Goal: Task Accomplishment & Management: Use online tool/utility

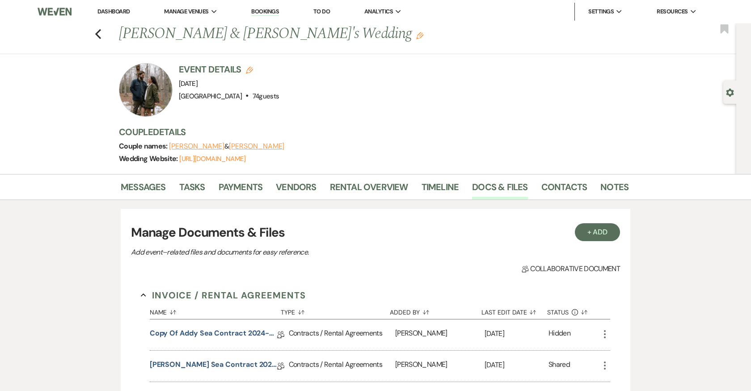
click at [264, 13] on link "Bookings" at bounding box center [265, 12] width 28 height 8
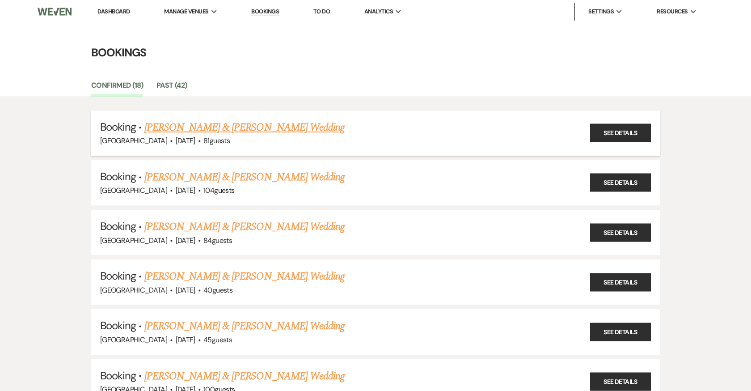
click at [291, 125] on link "[PERSON_NAME] & [PERSON_NAME] Wedding" at bounding box center [244, 127] width 200 height 16
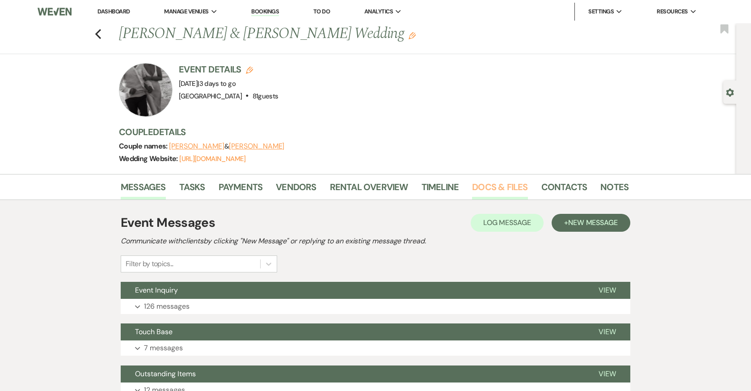
click at [509, 186] on link "Docs & Files" at bounding box center [499, 190] width 55 height 20
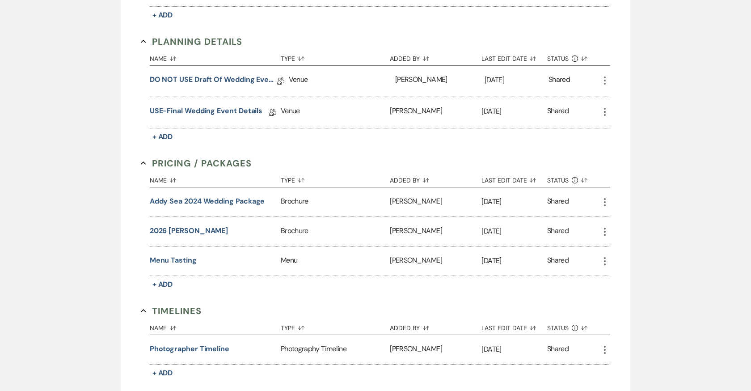
scroll to position [688, 0]
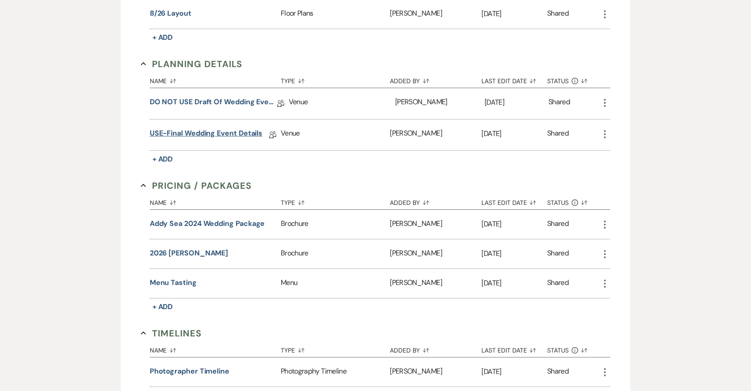
click at [205, 131] on link "USE-Final Wedding Event Details" at bounding box center [206, 135] width 113 height 14
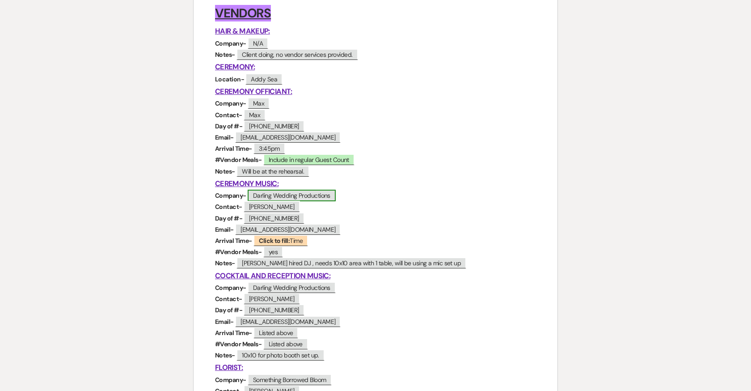
scroll to position [254, 0]
click at [277, 240] on b "Click to fill:" at bounding box center [274, 240] width 31 height 8
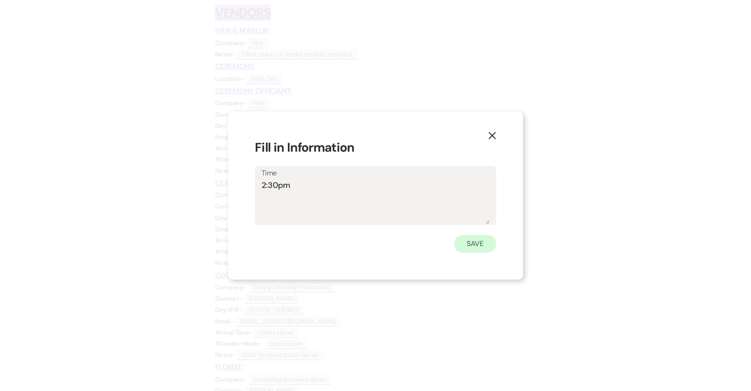
type textarea "2:30pm"
click at [473, 248] on button "Save" at bounding box center [475, 244] width 42 height 18
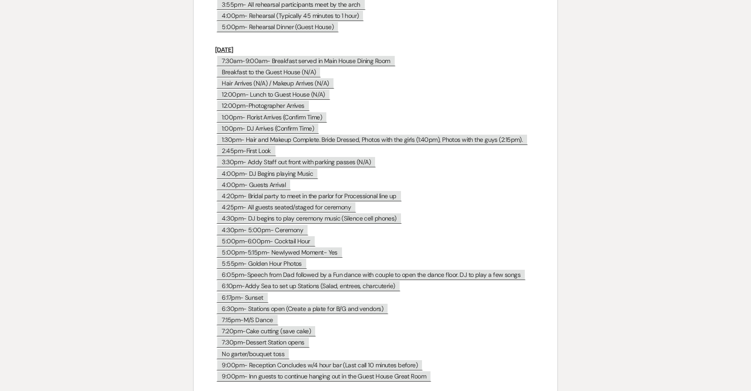
scroll to position [3819, 0]
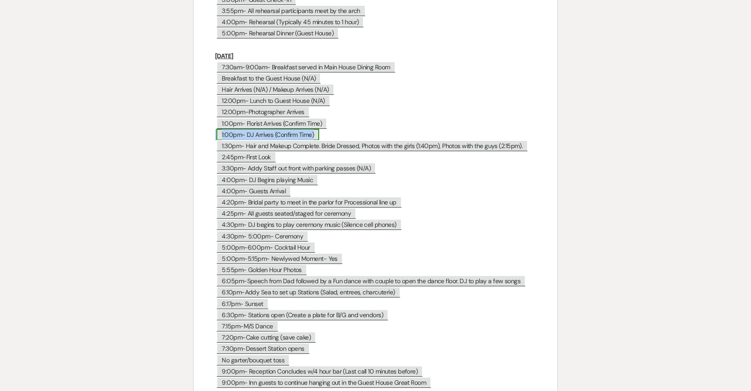
click at [234, 129] on span "1:00pm- DJ Arrives (Confirm Time)" at bounding box center [267, 135] width 103 height 12
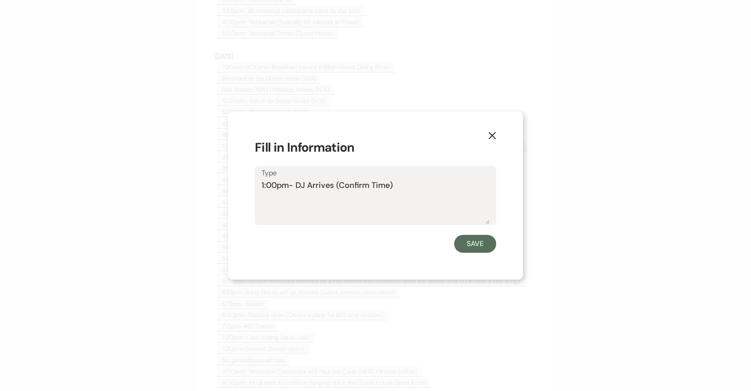
drag, startPoint x: 397, startPoint y: 184, endPoint x: 253, endPoint y: 183, distance: 144.0
click at [253, 183] on div "X Fill in Information Type 1:00pm- DJ Arrives (Confirm Time) Save" at bounding box center [375, 195] width 295 height 169
click at [476, 241] on button "Save" at bounding box center [475, 244] width 42 height 18
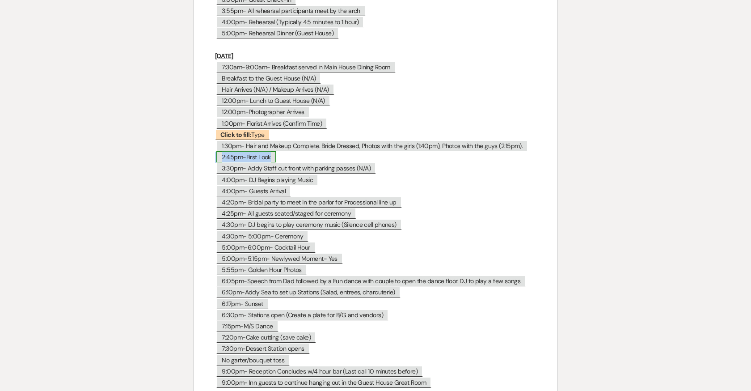
click at [244, 151] on span "2:45pm-First Look" at bounding box center [245, 157] width 59 height 12
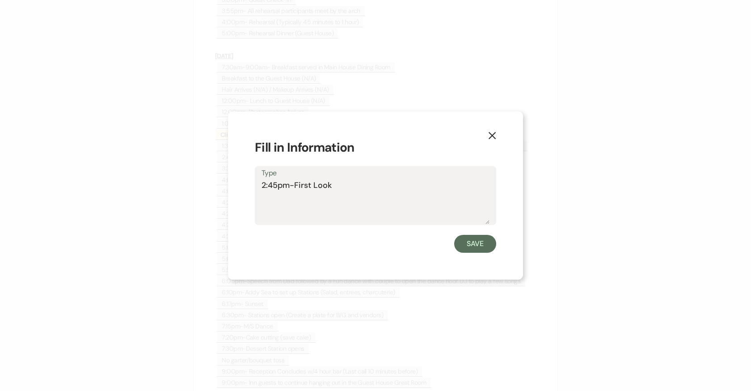
click at [344, 191] on textarea "2:45pm-First Look" at bounding box center [376, 201] width 228 height 45
type textarea "2:45pm-First Look1:00pm- DJ Arrives (Confirm Time)"
click at [470, 241] on button "Save" at bounding box center [475, 244] width 42 height 18
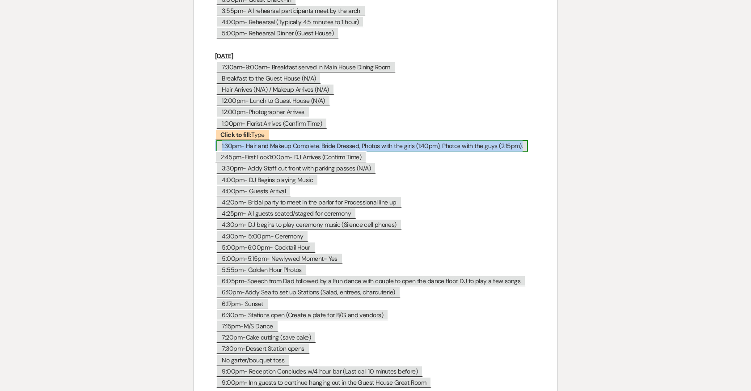
click at [268, 140] on span "1:30pm- Hair and Makeup Complete. Bride Dressed, Photos with the girls (1:40pm)…" at bounding box center [372, 146] width 312 height 12
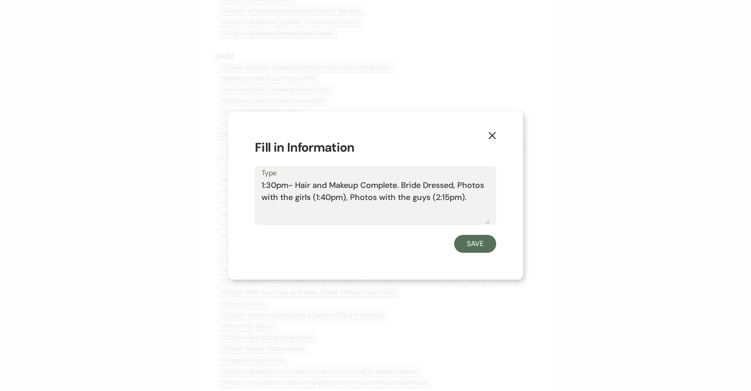
drag, startPoint x: 474, startPoint y: 198, endPoint x: 268, endPoint y: 170, distance: 207.5
click at [268, 170] on div "Type 1:30pm- Hair and Makeup Complete. Bride Dressed, Photos with the girls (1:…" at bounding box center [375, 195] width 241 height 59
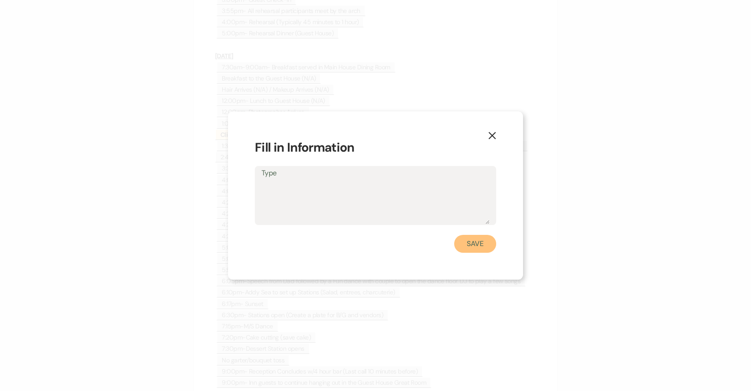
click at [474, 241] on button "Save" at bounding box center [475, 244] width 42 height 18
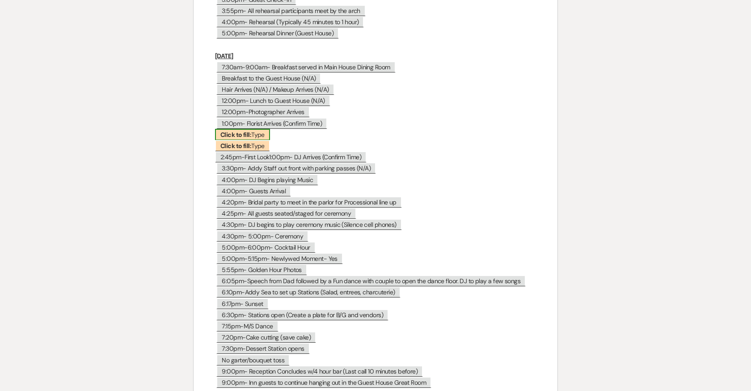
click at [247, 131] on b "Click to fill:" at bounding box center [235, 135] width 31 height 8
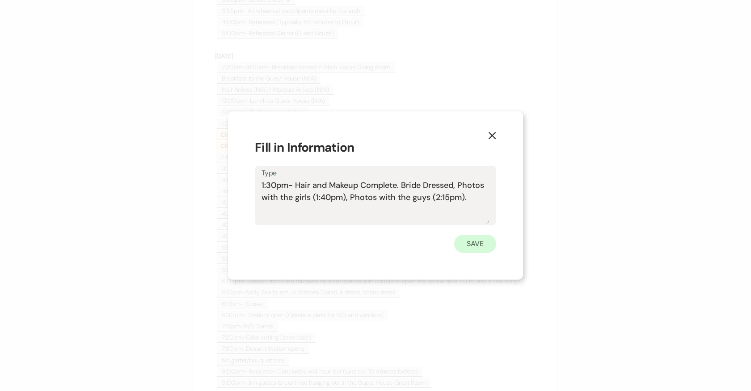
type textarea "1:30pm- Hair and Makeup Complete. Bride Dressed, Photos with the girls (1:40pm)…"
click at [477, 242] on button "Save" at bounding box center [475, 244] width 42 height 18
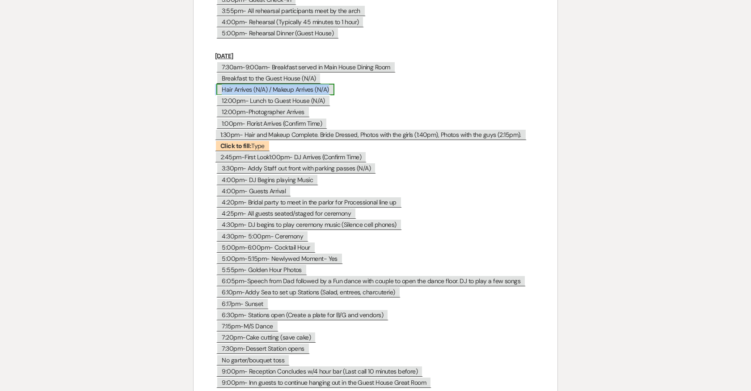
click at [278, 84] on span "Hair Arrives (N/A) / Makeup Arrives (N/A)" at bounding box center [275, 90] width 118 height 12
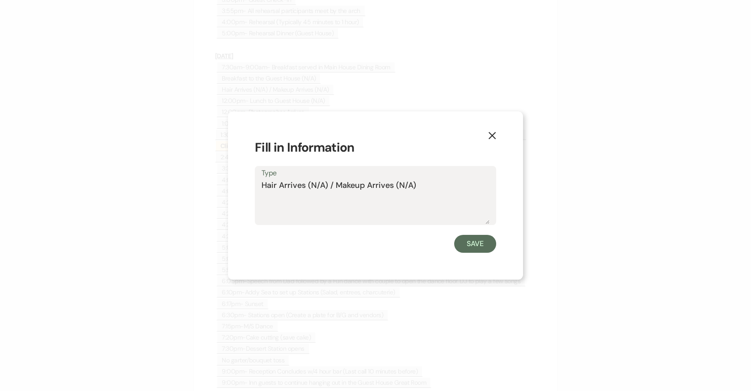
drag, startPoint x: 424, startPoint y: 186, endPoint x: 246, endPoint y: 184, distance: 178.5
click at [246, 184] on div "X Fill in Information Type Hair Arrives (N/A) / Makeup Arrives (N/A) Save" at bounding box center [375, 195] width 295 height 169
click at [489, 249] on button "Save" at bounding box center [475, 244] width 42 height 18
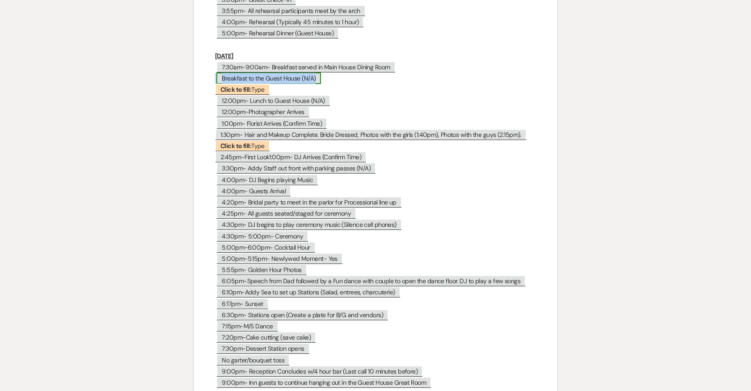
click at [303, 76] on span "Breakfast to the Guest House (N/A)" at bounding box center [268, 78] width 105 height 12
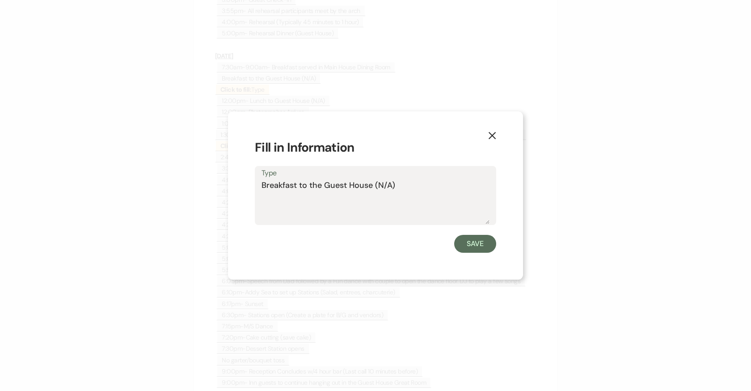
click at [400, 181] on textarea "Breakfast to the Guest House (N/A)" at bounding box center [376, 201] width 228 height 45
type textarea "Breakfast to the Guest House (N/A) / Hair Arrives (N/A) / Makeup Arrives (N/A)"
click at [485, 245] on button "Save" at bounding box center [475, 244] width 42 height 18
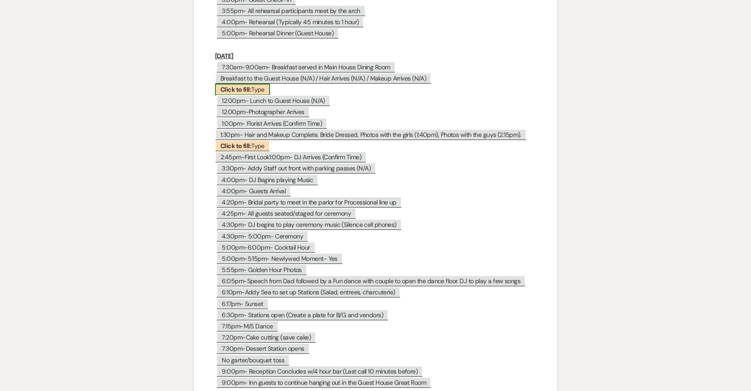
click at [237, 85] on b "Click to fill:" at bounding box center [235, 89] width 31 height 8
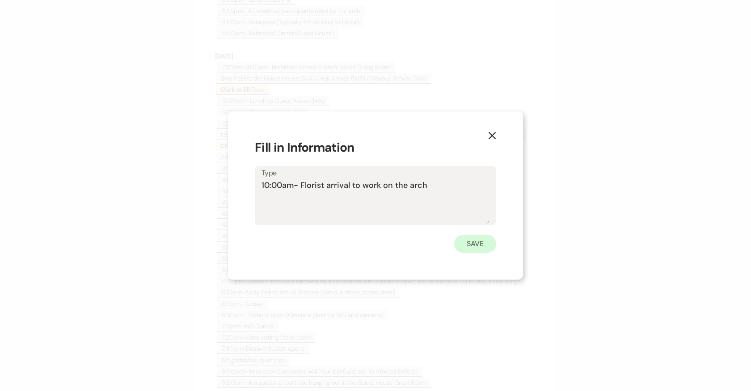
type textarea "10:00am- Florist arrival to work on the arch"
click at [469, 250] on button "Save" at bounding box center [475, 244] width 42 height 18
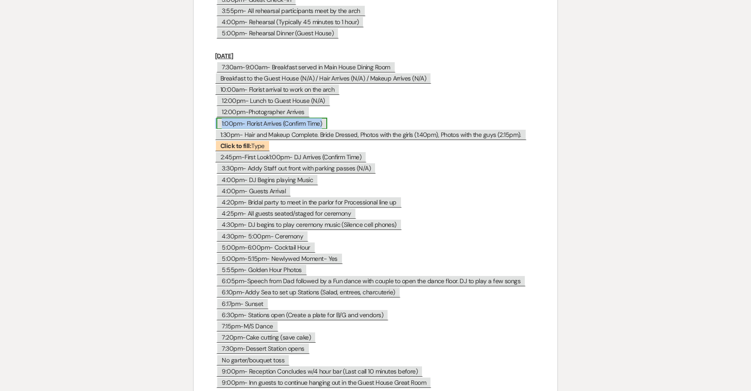
click at [310, 118] on span "1:00pm- Florist Arrives (Confirm Time)" at bounding box center [271, 124] width 111 height 12
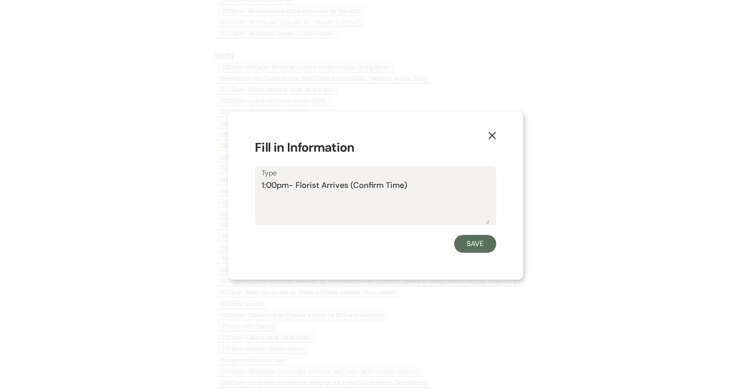
click at [346, 186] on textarea "1:00pm- Florist Arrives (Confirm Time)" at bounding box center [376, 201] width 228 height 45
drag, startPoint x: 479, startPoint y: 187, endPoint x: 457, endPoint y: 187, distance: 22.4
click at [457, 187] on textarea "1:00pm- Florist Arrives to set centerpieces (Confirm Time)" at bounding box center [376, 201] width 228 height 45
type textarea "1:00pm- Florist Arrives to set centerpieces (Confirmed)"
click at [476, 242] on button "Save" at bounding box center [475, 244] width 42 height 18
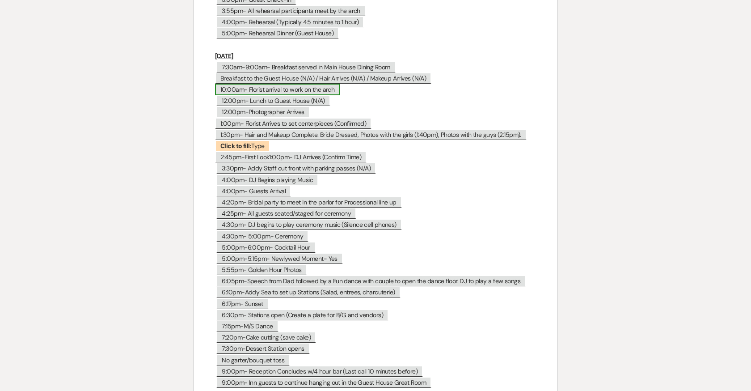
click at [327, 84] on span "10:00am- Florist arrival to work on the arch" at bounding box center [277, 90] width 125 height 12
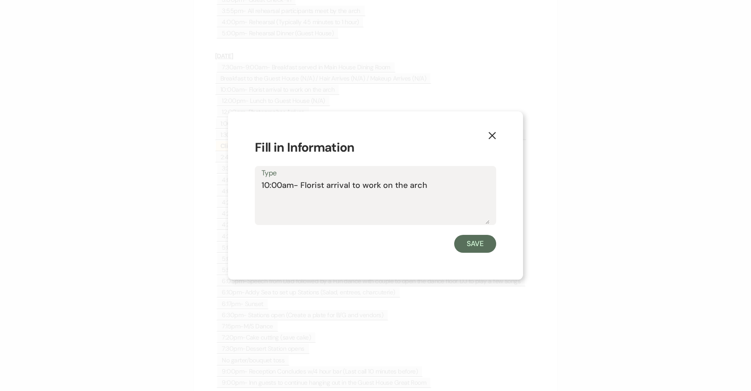
click at [428, 187] on textarea "10:00am- Florist arrival to work on the arch" at bounding box center [376, 201] width 228 height 45
click at [425, 183] on textarea "10:00am- Florist arrival to work on the arch (confirmed)" at bounding box center [376, 201] width 228 height 45
type textarea "10:00am- Florist arrival to work on the arch and drop some florals (confirmed)"
click at [490, 240] on button "Save" at bounding box center [475, 244] width 42 height 18
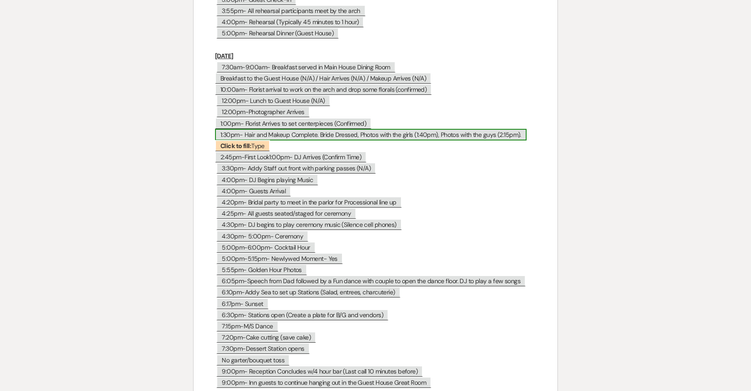
click at [262, 129] on span "1:30pm- Hair and Makeup Complete. Bride Dressed, Photos with the girls (1:40pm)…" at bounding box center [371, 135] width 312 height 12
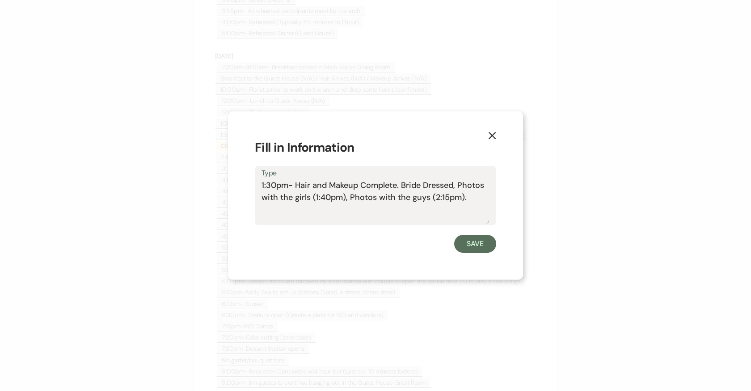
drag, startPoint x: 474, startPoint y: 196, endPoint x: 254, endPoint y: 174, distance: 220.7
click at [254, 174] on div "X Fill in Information Type 1:30pm- Hair and Makeup Complete. Bride Dressed, Pho…" at bounding box center [375, 195] width 295 height 169
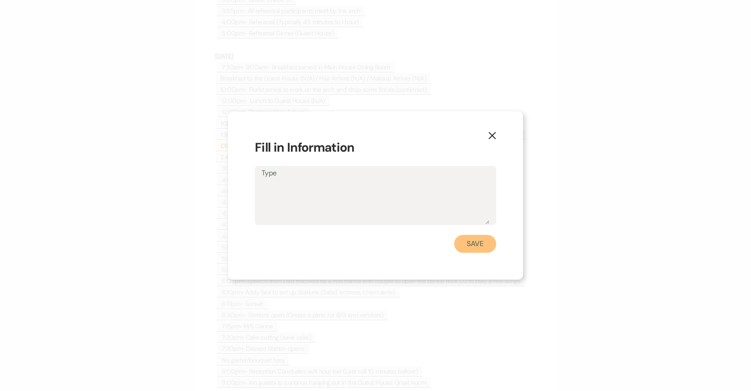
click at [467, 239] on button "Save" at bounding box center [475, 244] width 42 height 18
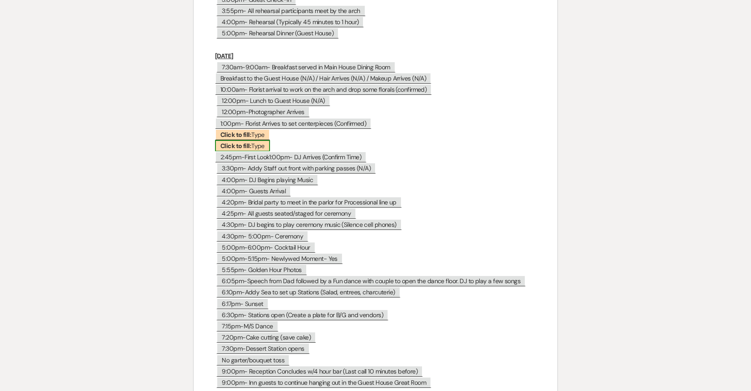
click at [230, 142] on b "Click to fill:" at bounding box center [235, 146] width 31 height 8
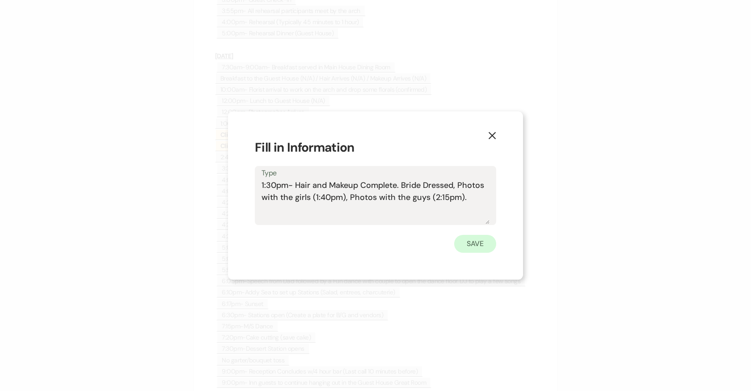
type textarea "1:30pm- Hair and Makeup Complete. Bride Dressed, Photos with the girls (1:40pm)…"
click at [489, 241] on button "Save" at bounding box center [475, 244] width 42 height 18
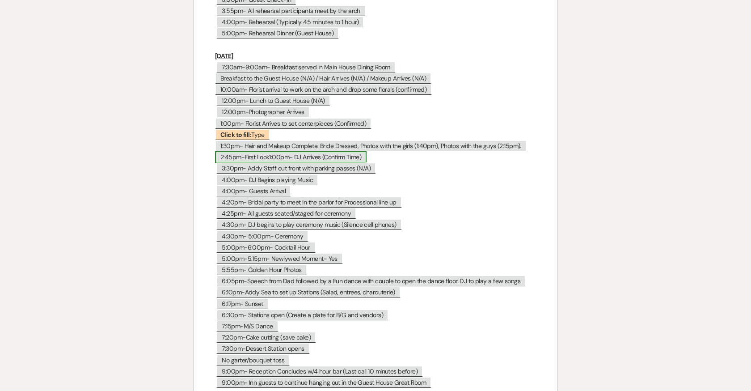
click at [288, 151] on span "2:45pm-First Look1:00pm- DJ Arrives (Confirm Time)" at bounding box center [291, 157] width 152 height 12
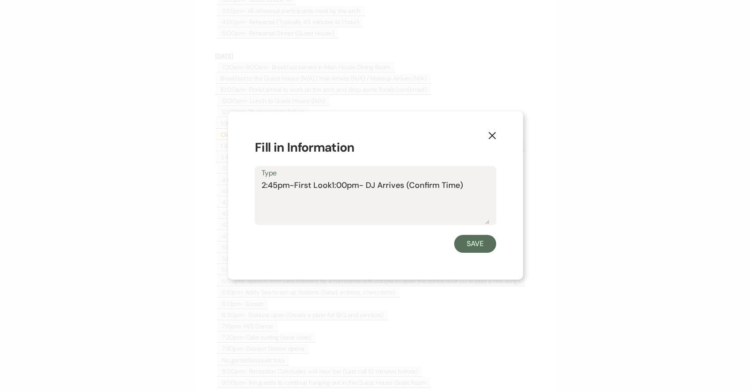
drag, startPoint x: 482, startPoint y: 186, endPoint x: 331, endPoint y: 183, distance: 150.7
click at [331, 183] on textarea "2:45pm-First Look1:00pm- DJ Arrives (Confirm Time)" at bounding box center [376, 201] width 228 height 45
type textarea "2:45pm-First Look"
click at [477, 242] on button "Save" at bounding box center [475, 244] width 42 height 18
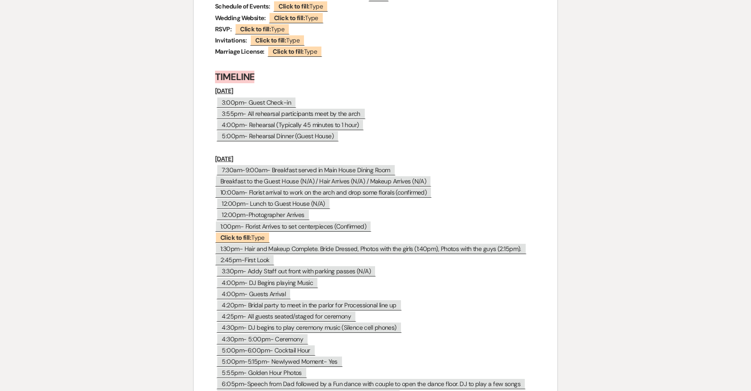
scroll to position [3728, 0]
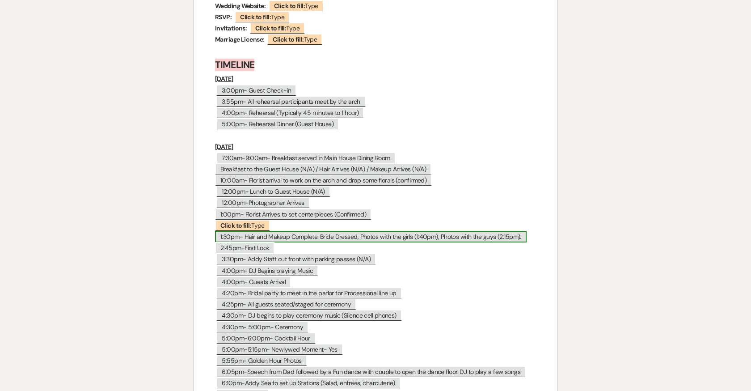
click at [455, 231] on span "1:30pm- Hair and Makeup Complete. Bride Dressed, Photos with the girls (1:40pm)…" at bounding box center [371, 237] width 312 height 12
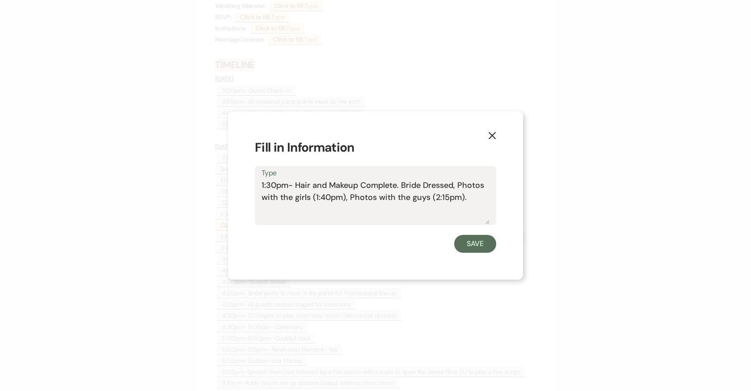
click at [481, 196] on textarea "1:30pm- Hair and Makeup Complete. Bride Dressed, Photos with the girls (1:40pm)…" at bounding box center [376, 201] width 228 height 45
click at [263, 208] on textarea "1:30pm- Hair and Makeup Complete. Bride Dressed, Photos with the girls (1:40pm)…" at bounding box center [376, 201] width 228 height 45
drag, startPoint x: 391, startPoint y: 208, endPoint x: 367, endPoint y: 208, distance: 24.6
click at [367, 208] on textarea "1:30pm- Hair and Makeup Complete. Bride Dressed, Photos with the girls (1:40pm)…" at bounding box center [376, 201] width 228 height 45
drag, startPoint x: 474, startPoint y: 201, endPoint x: 239, endPoint y: 186, distance: 236.1
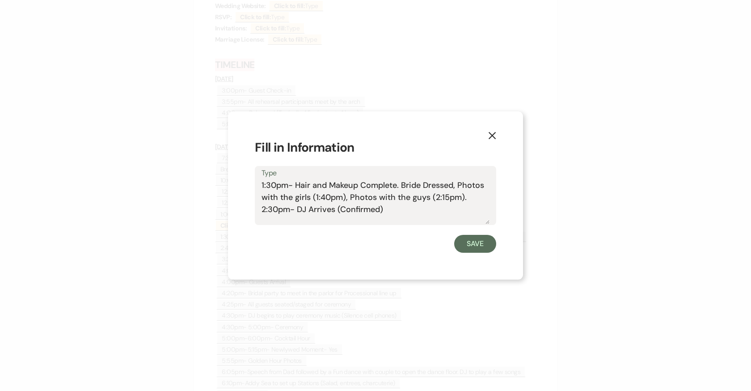
click at [239, 186] on div "X Fill in Information Type 1:30pm- Hair and Makeup Complete. Bride Dressed, Pho…" at bounding box center [375, 195] width 295 height 169
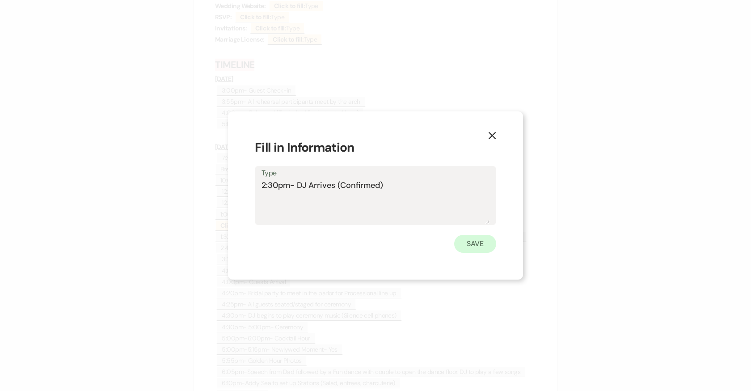
type textarea "2:30pm- DJ Arrives (Confirmed)"
click at [469, 238] on button "Save" at bounding box center [475, 244] width 42 height 18
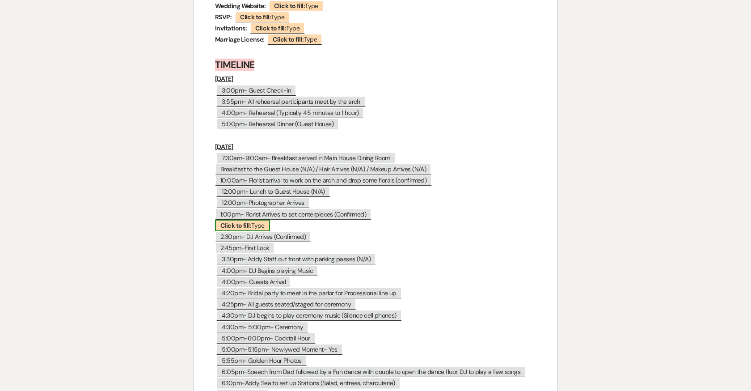
click at [234, 221] on b "Click to fill:" at bounding box center [235, 225] width 31 height 8
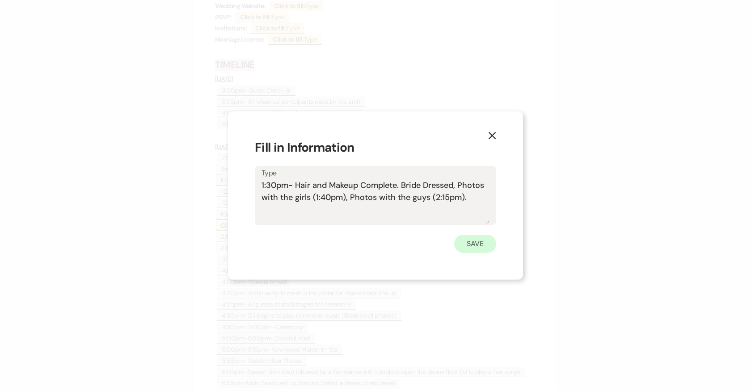
type textarea "1:30pm- Hair and Makeup Complete. Bride Dressed, Photos with the girls (1:40pm)…"
click at [487, 250] on button "Save" at bounding box center [475, 244] width 42 height 18
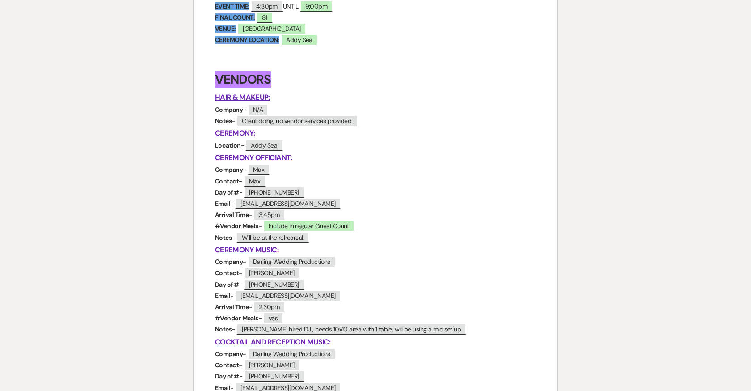
scroll to position [0, 0]
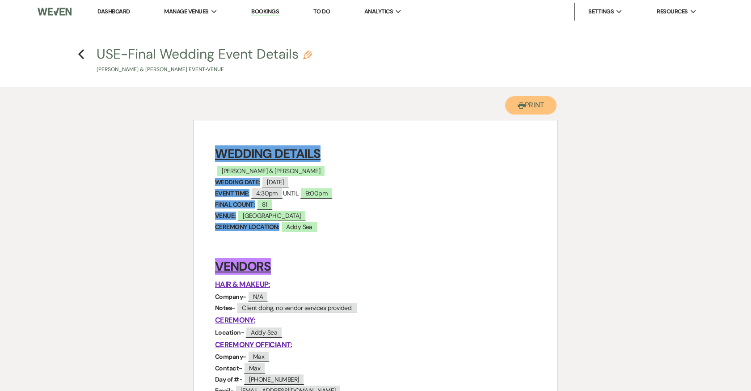
click at [529, 110] on button "Printer Print" at bounding box center [530, 105] width 51 height 18
click at [309, 173] on span "Jonathan Frischkorn & Abby Emig" at bounding box center [270, 171] width 109 height 12
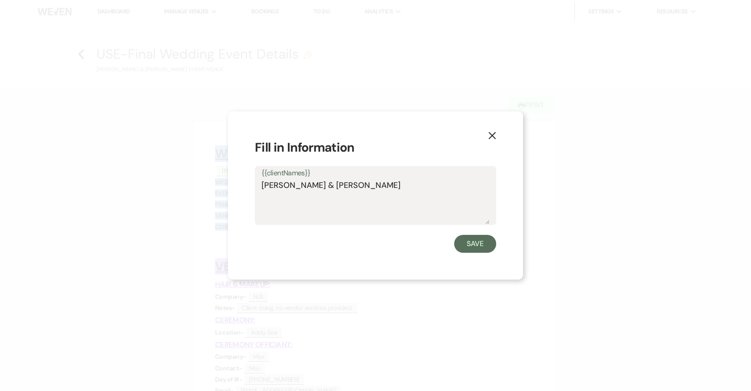
drag, startPoint x: 338, startPoint y: 184, endPoint x: 298, endPoint y: 184, distance: 39.8
click at [298, 184] on textarea "Jonathan Frischkorn & Abby Emig" at bounding box center [376, 201] width 228 height 45
click at [475, 241] on button "Save" at bounding box center [475, 244] width 42 height 18
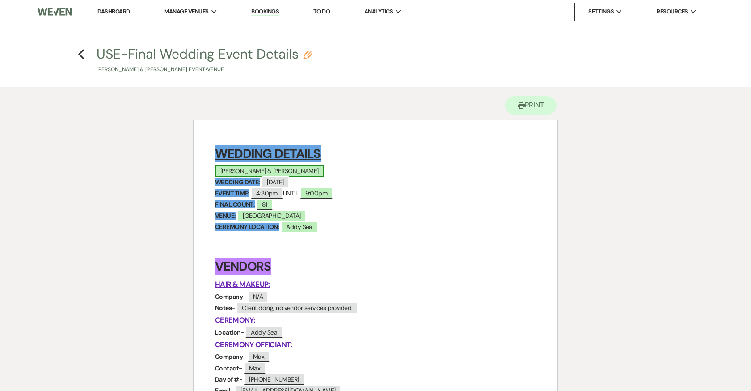
click at [303, 169] on span "Jonathan Frischkorn & Abby Emig" at bounding box center [269, 171] width 109 height 12
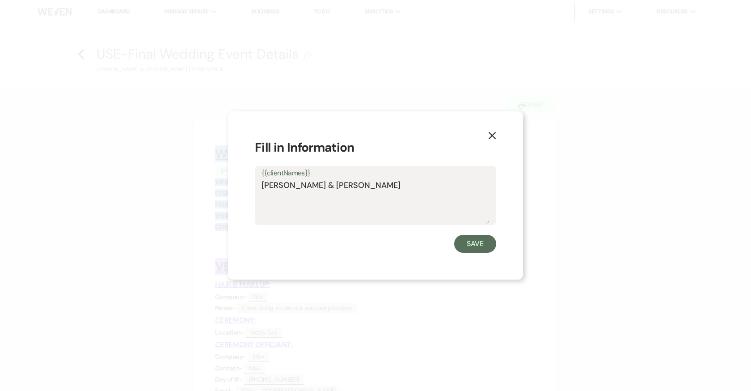
drag, startPoint x: 339, startPoint y: 185, endPoint x: 300, endPoint y: 185, distance: 38.5
click at [300, 185] on textarea "Jonathan Frischkorn & Abby Emig" at bounding box center [376, 201] width 228 height 45
click at [489, 133] on use "button" at bounding box center [492, 135] width 7 height 7
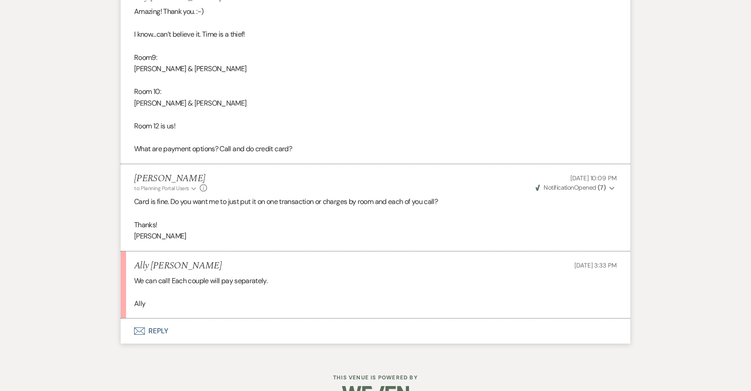
scroll to position [7306, 0]
